Goal: Task Accomplishment & Management: Complete application form

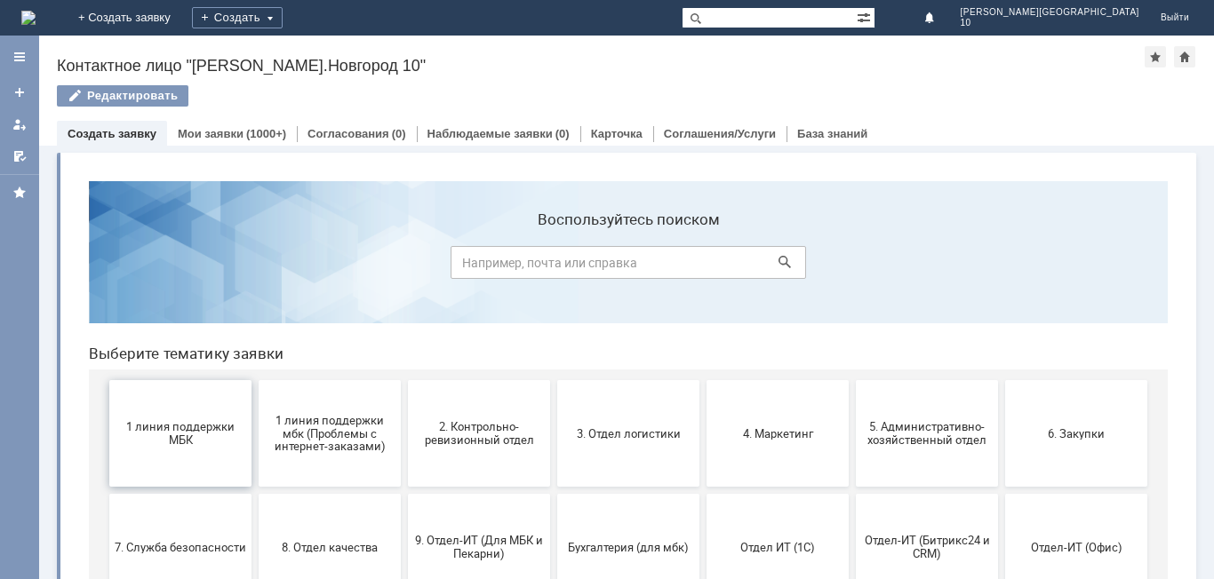
click at [202, 427] on span "1 линия поддержки МБК" at bounding box center [181, 433] width 132 height 27
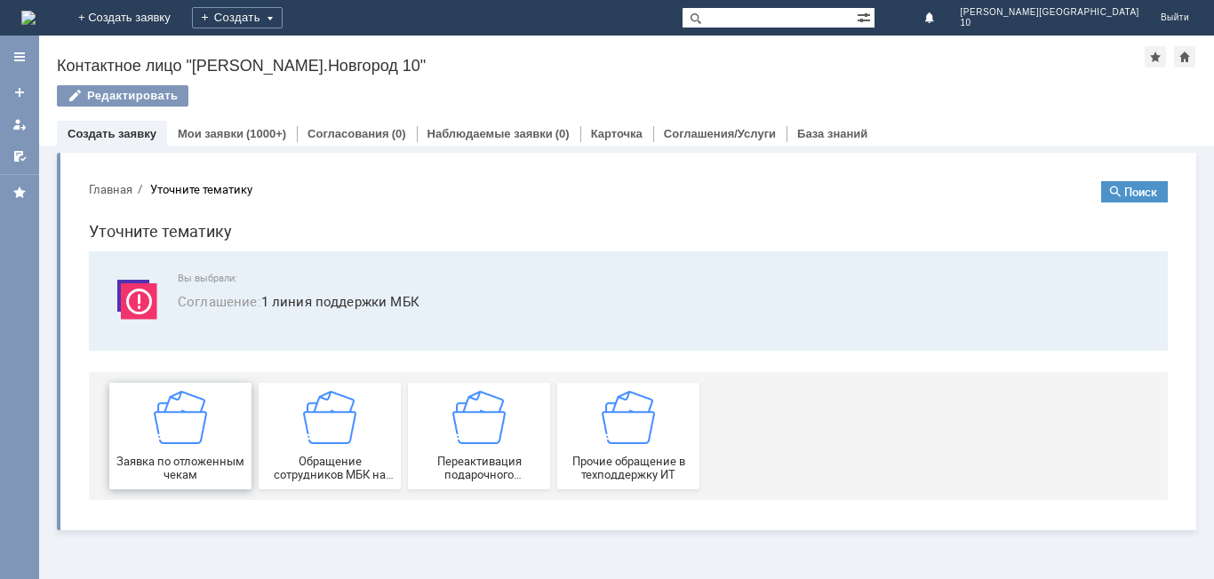
click at [189, 396] on img at bounding box center [180, 417] width 53 height 53
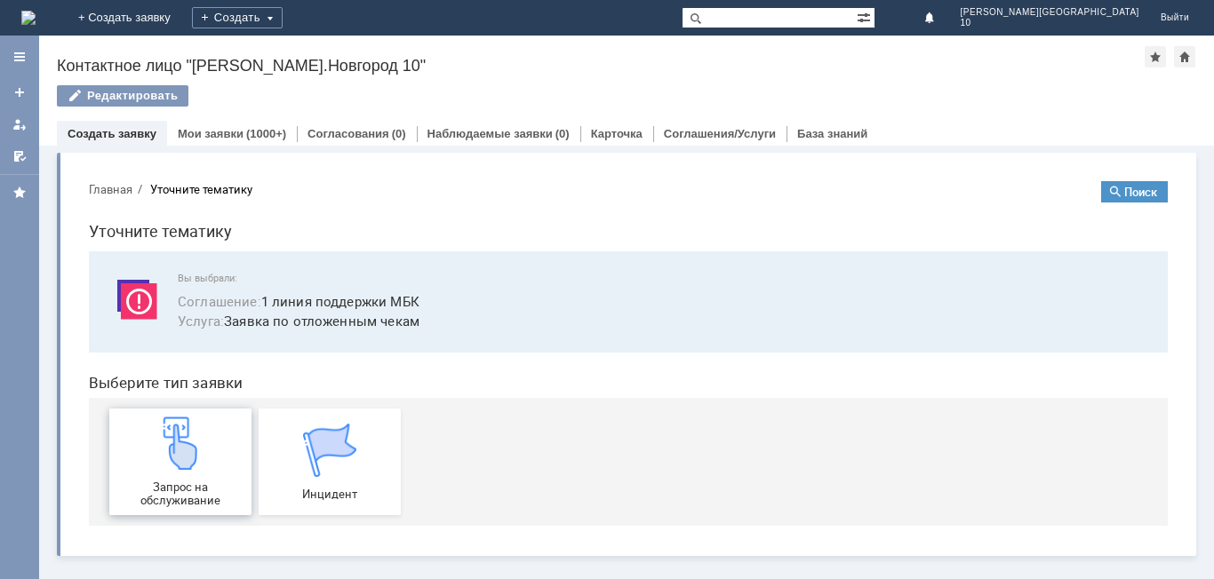
click at [185, 432] on img at bounding box center [180, 443] width 53 height 53
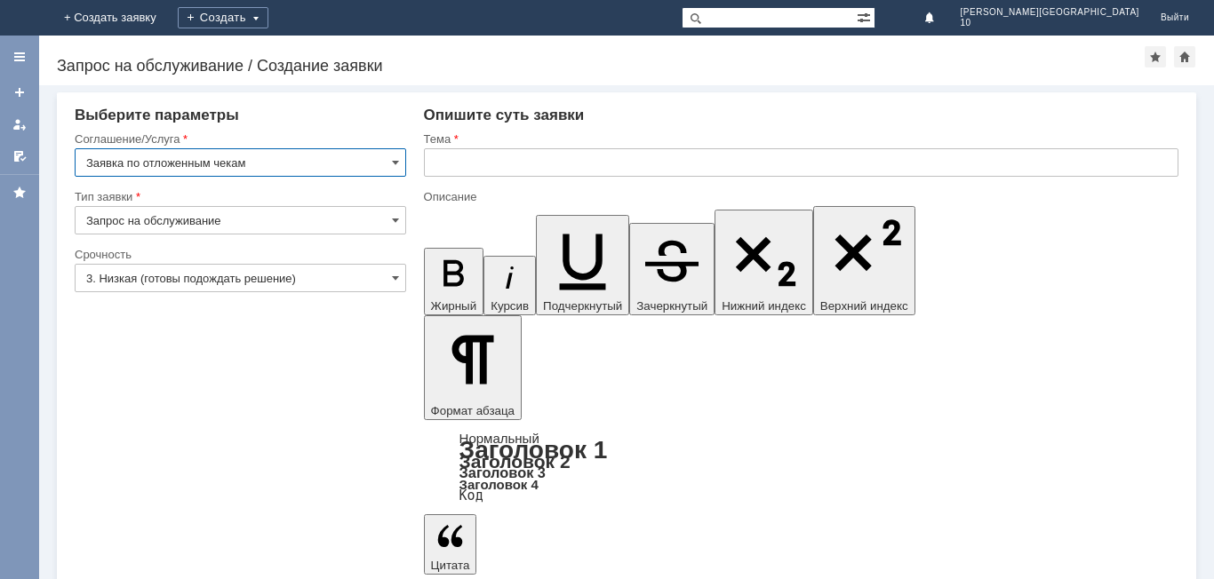
click at [352, 278] on input "3. Низкая (готовы подождать решение)" at bounding box center [240, 278] width 331 height 28
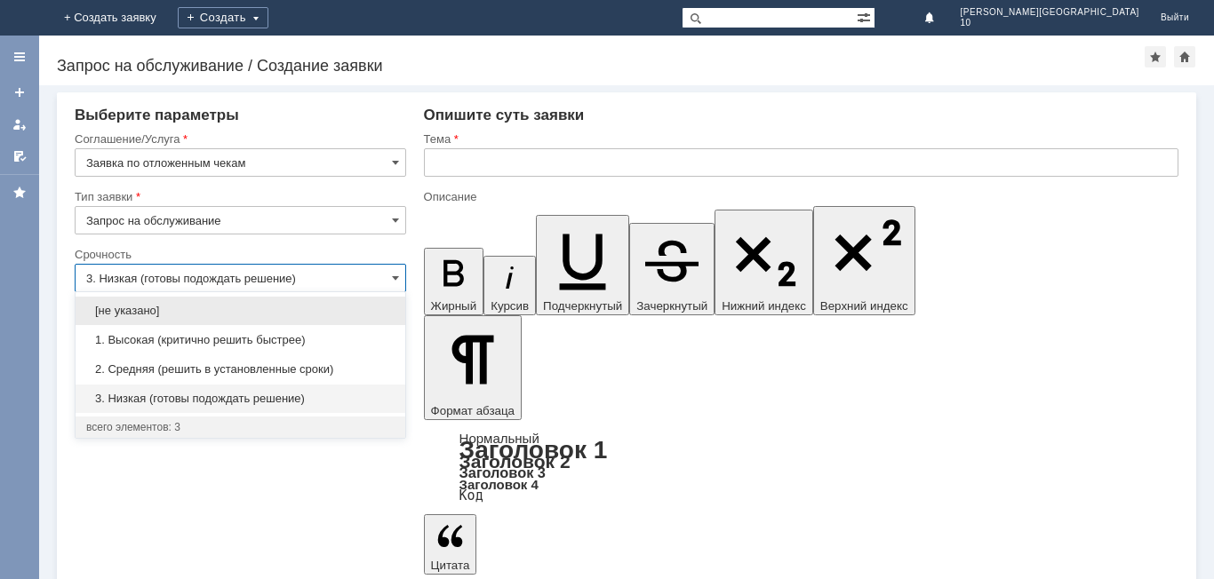
drag, startPoint x: 279, startPoint y: 338, endPoint x: 380, endPoint y: 276, distance: 118.4
click at [286, 331] on div "1. Высокая (критично решить быстрее)" at bounding box center [241, 340] width 330 height 28
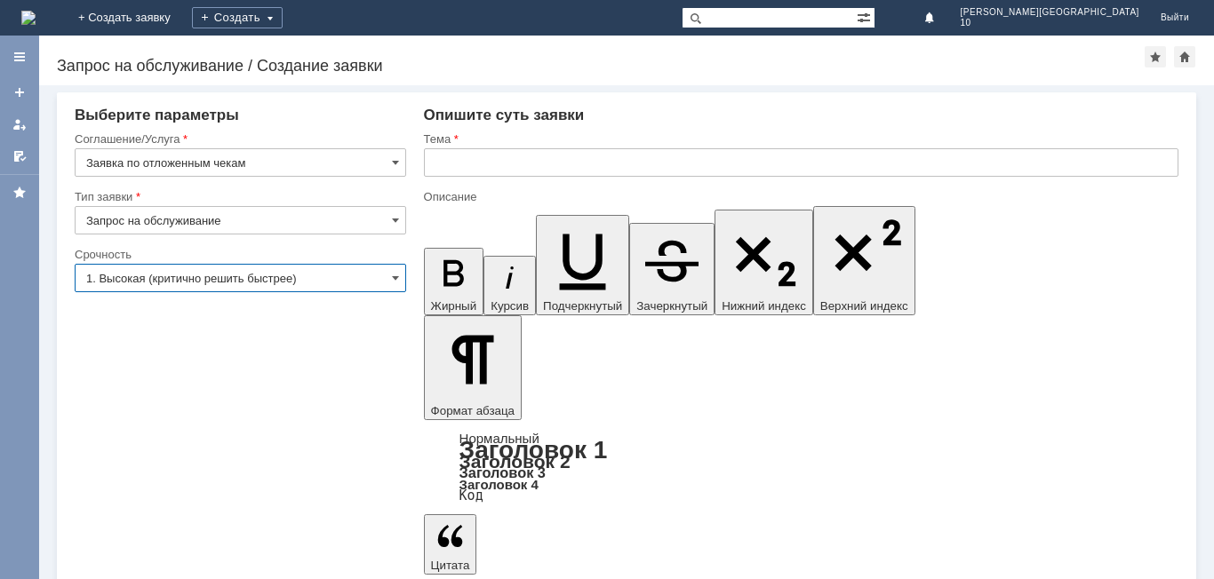
click at [573, 181] on div at bounding box center [801, 183] width 755 height 12
type input "1. Высокая (критично решить быстрее)"
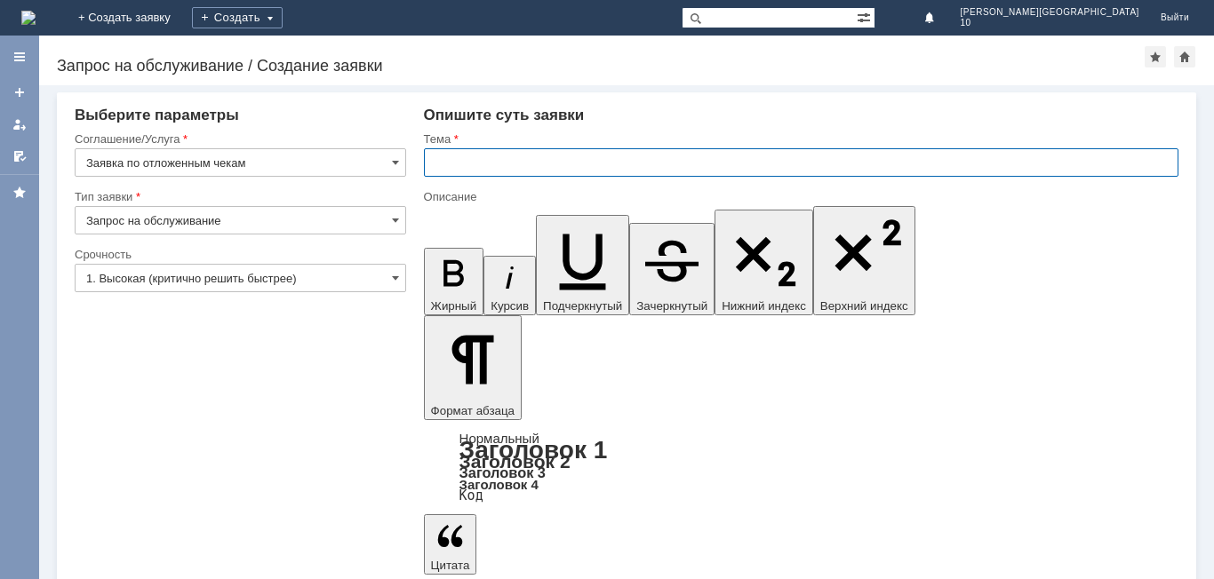
click at [575, 164] on input "text" at bounding box center [801, 162] width 755 height 28
type input "Отложенный чек [DATE]"
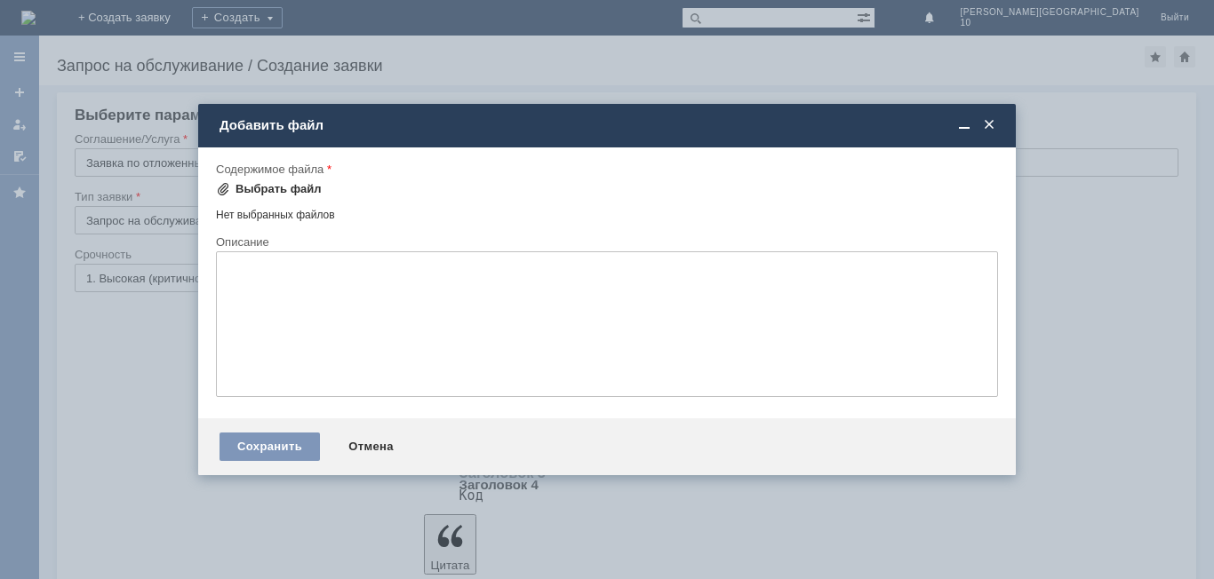
click at [284, 188] on div "Выбрать файл" at bounding box center [279, 189] width 86 height 14
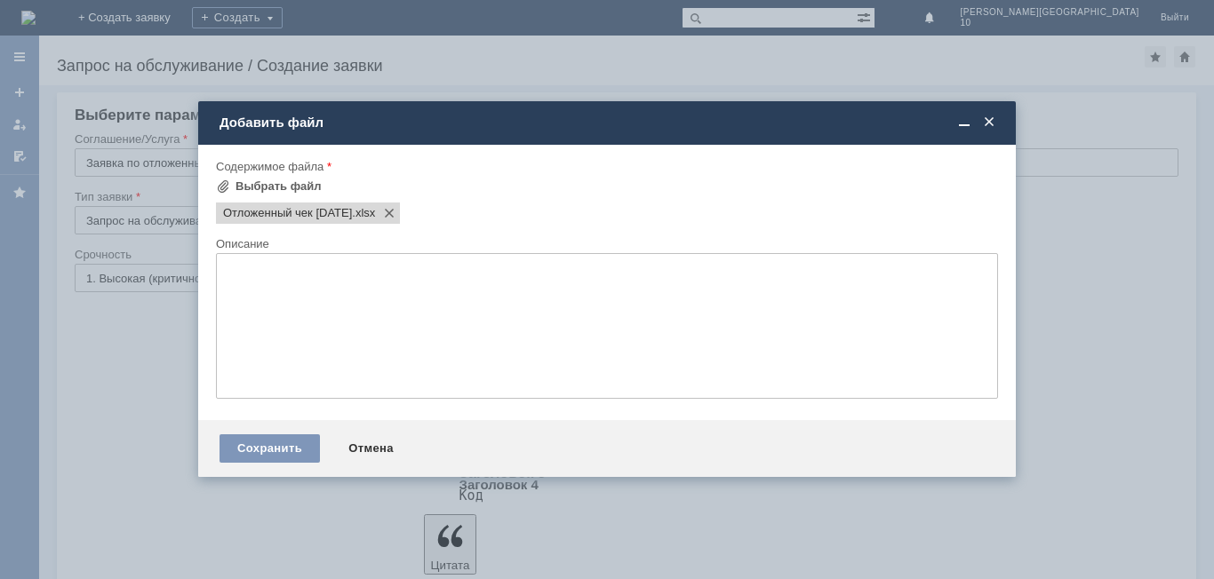
click at [556, 292] on textarea at bounding box center [607, 326] width 782 height 146
type textarea "Просьба удалить"
click at [267, 451] on div "Сохранить" at bounding box center [270, 449] width 100 height 28
